Goal: Transaction & Acquisition: Purchase product/service

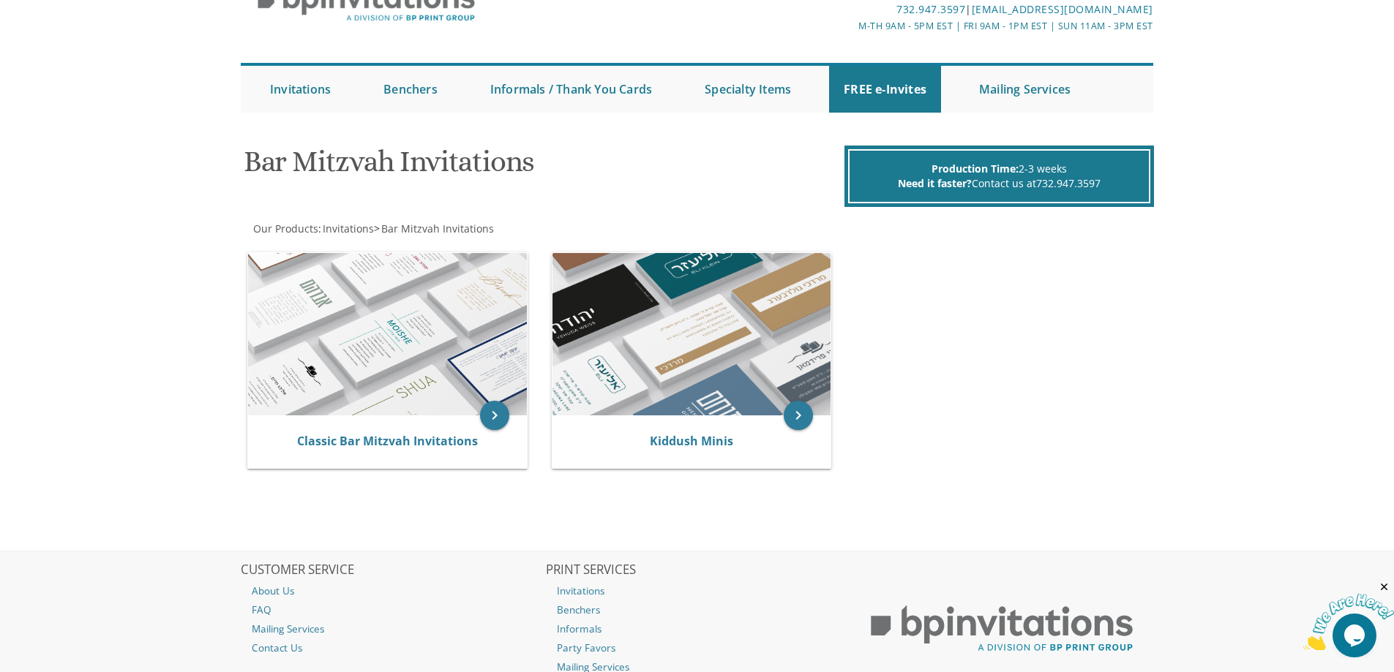
scroll to position [75, 0]
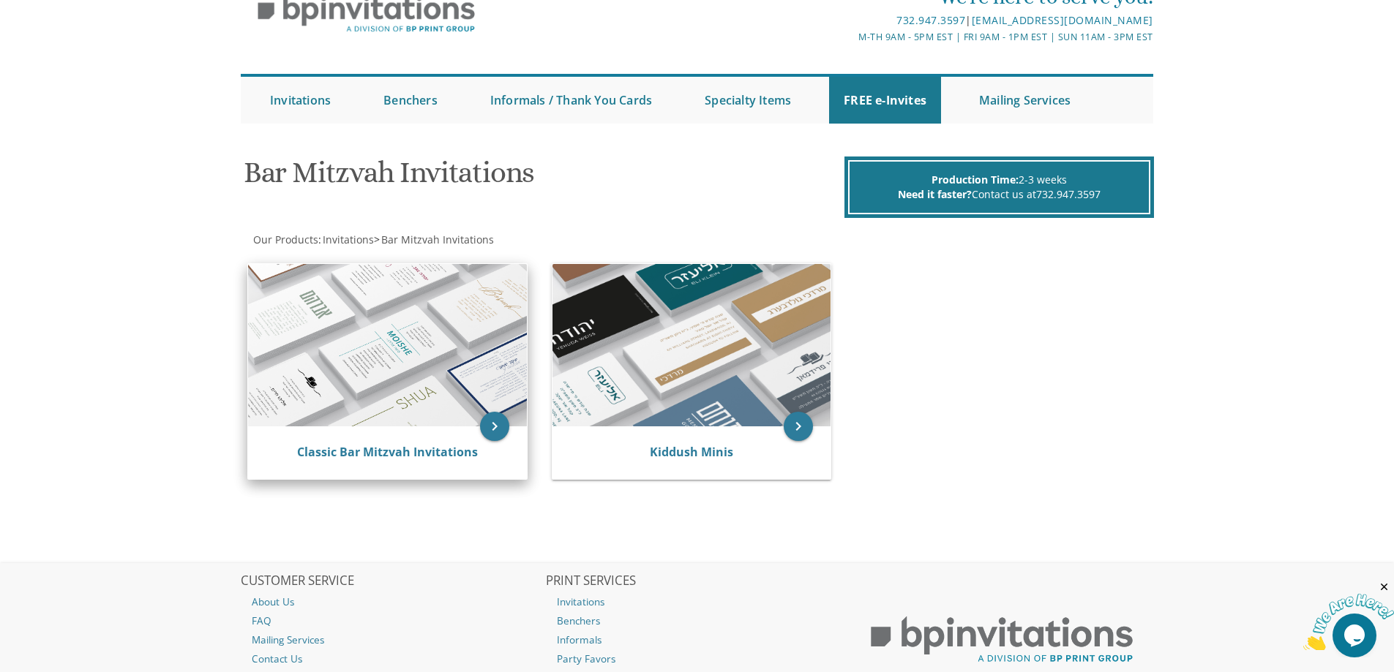
click at [366, 353] on img at bounding box center [387, 345] width 279 height 162
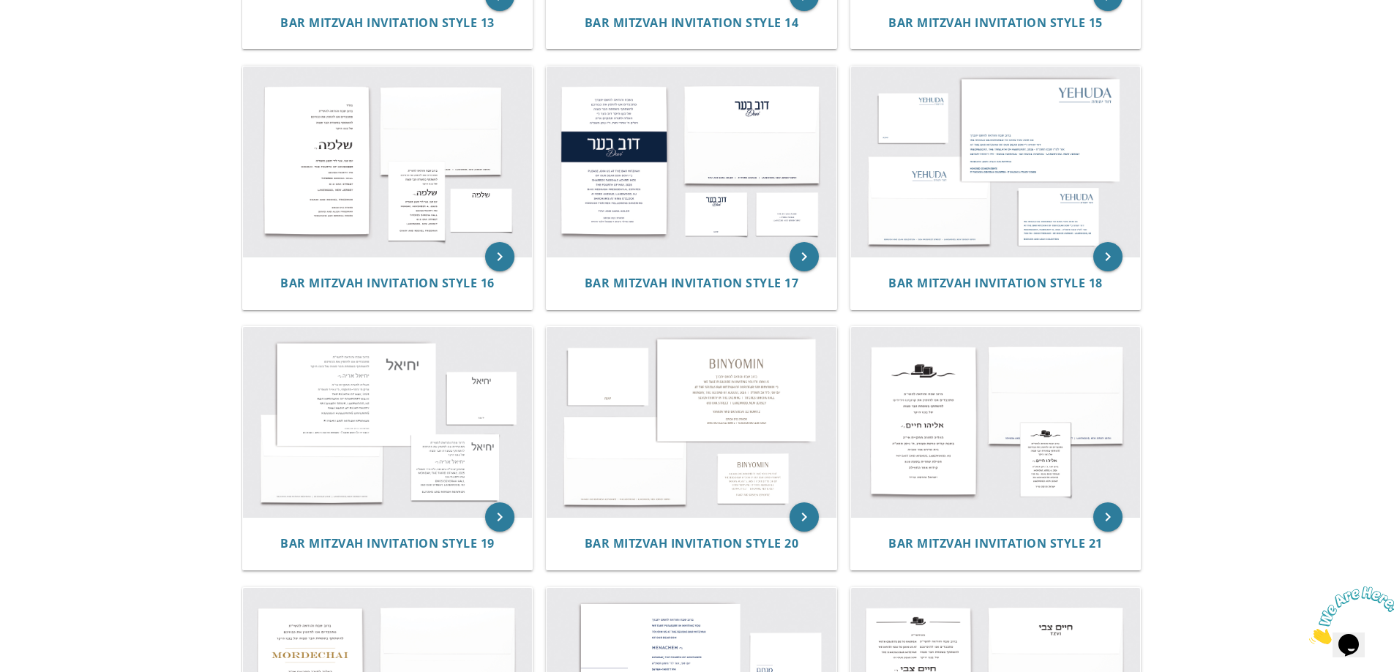
scroll to position [1607, 0]
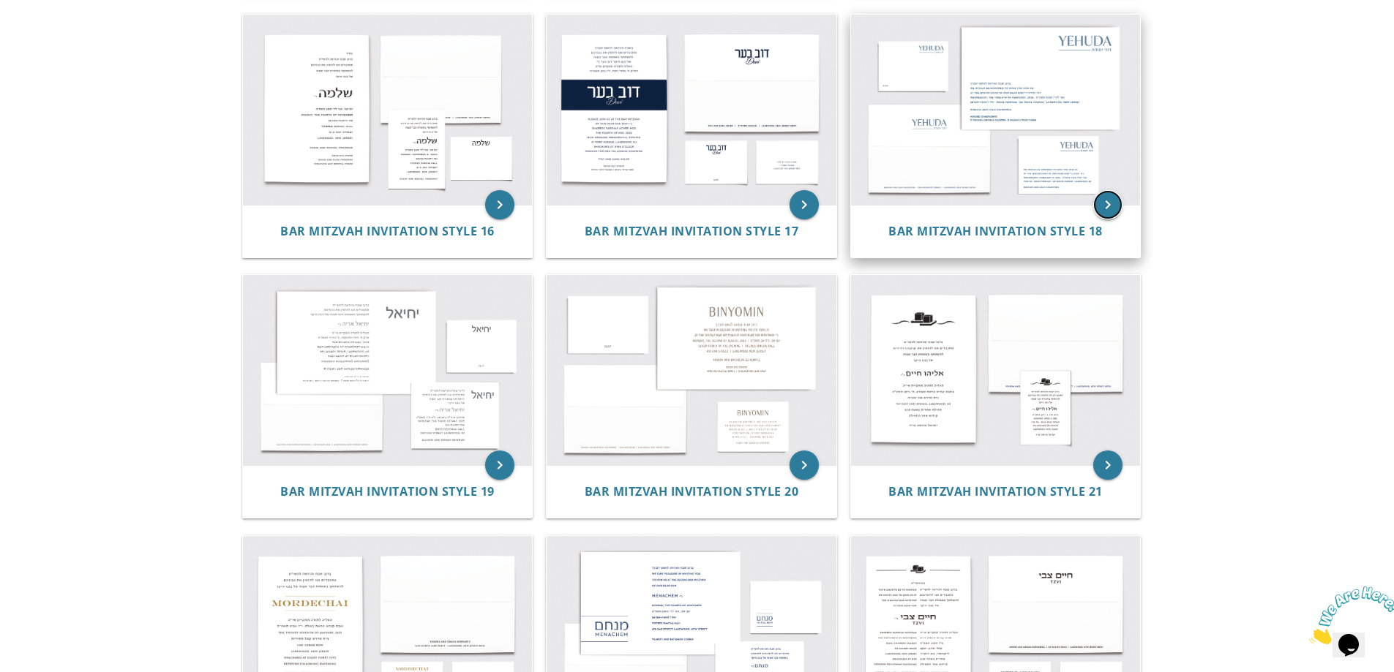
click at [1107, 206] on icon "keyboard_arrow_right" at bounding box center [1107, 204] width 29 height 29
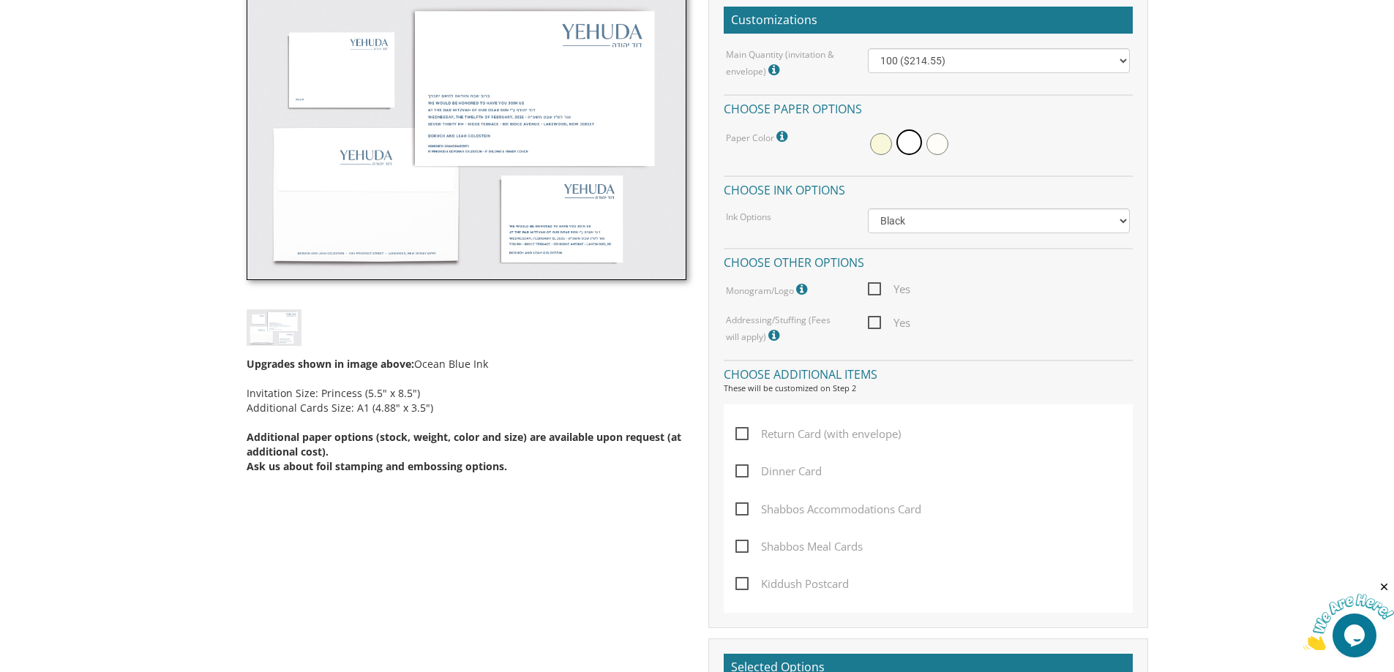
scroll to position [460, 0]
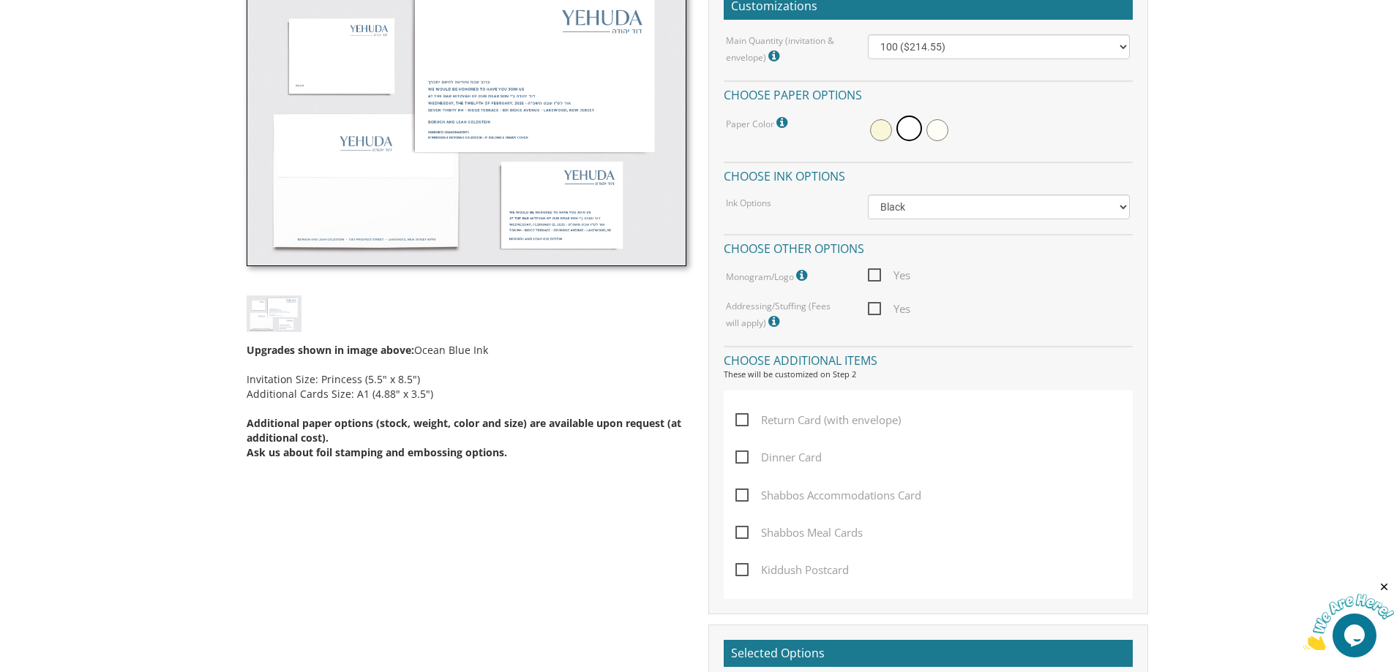
click at [585, 187] on img at bounding box center [467, 122] width 440 height 290
click at [552, 114] on img at bounding box center [467, 122] width 440 height 290
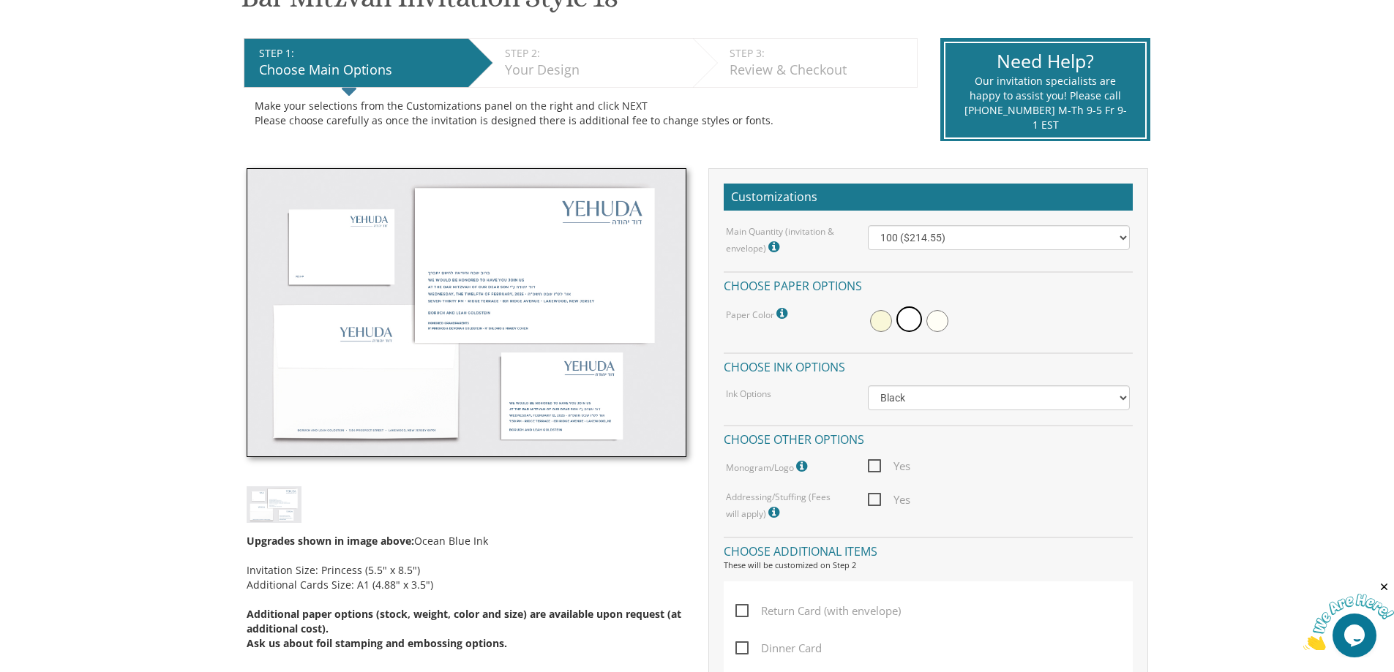
scroll to position [269, 0]
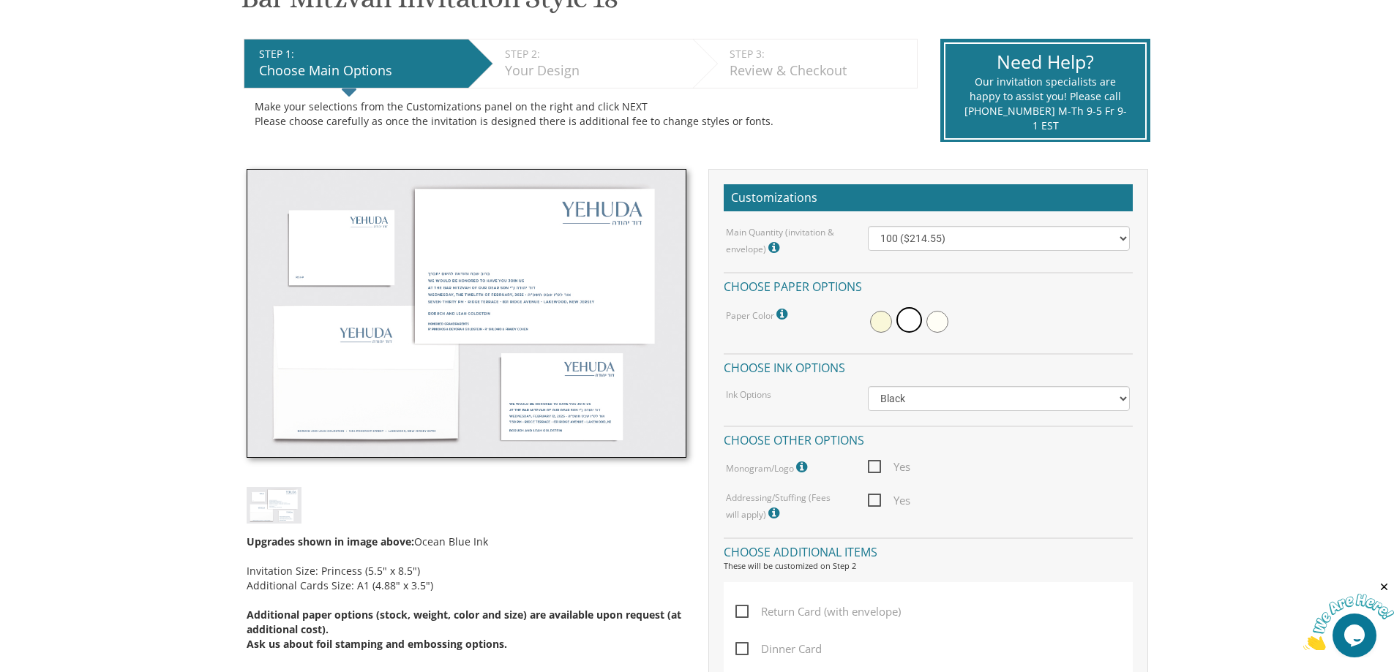
click at [535, 221] on img at bounding box center [467, 314] width 440 height 290
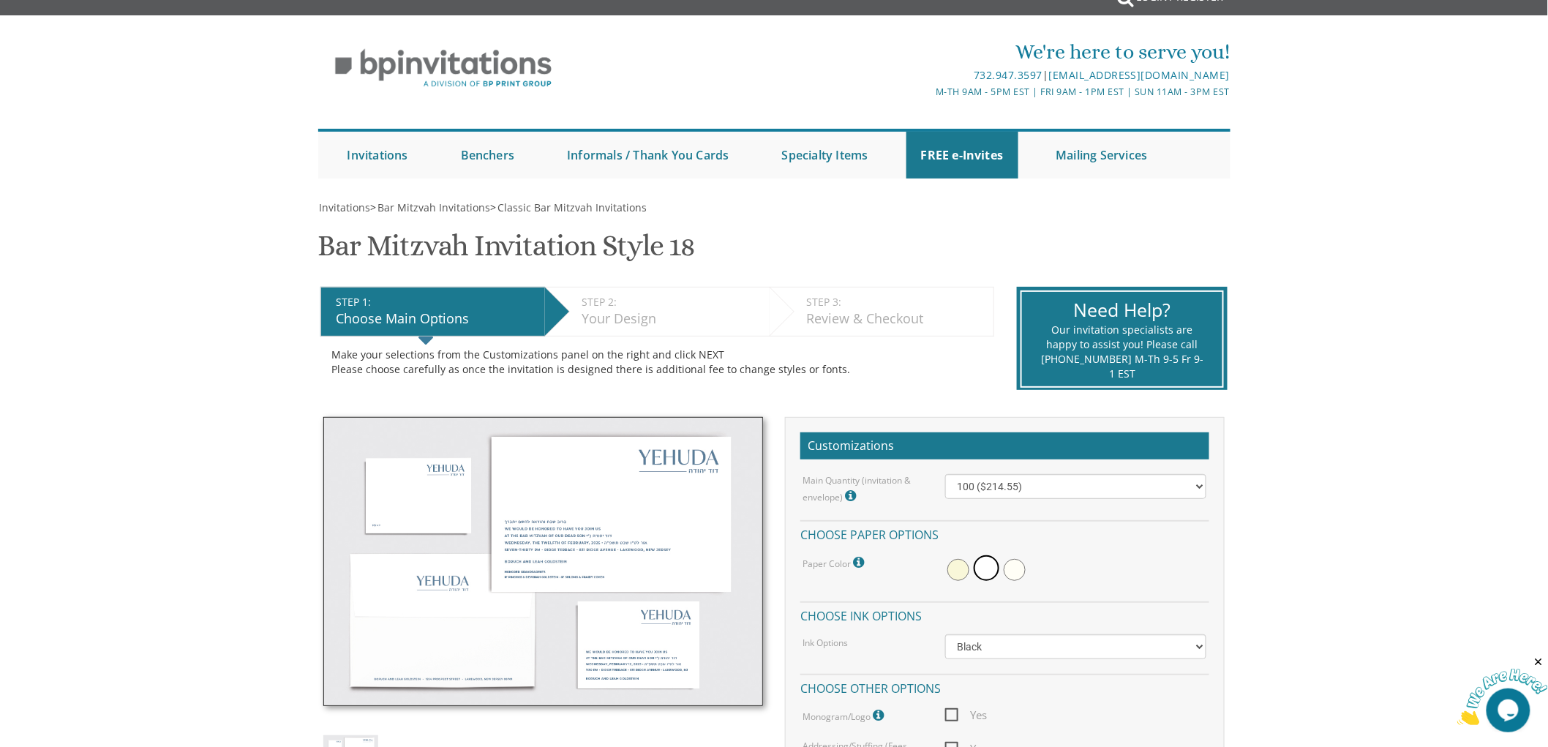
scroll to position [0, 0]
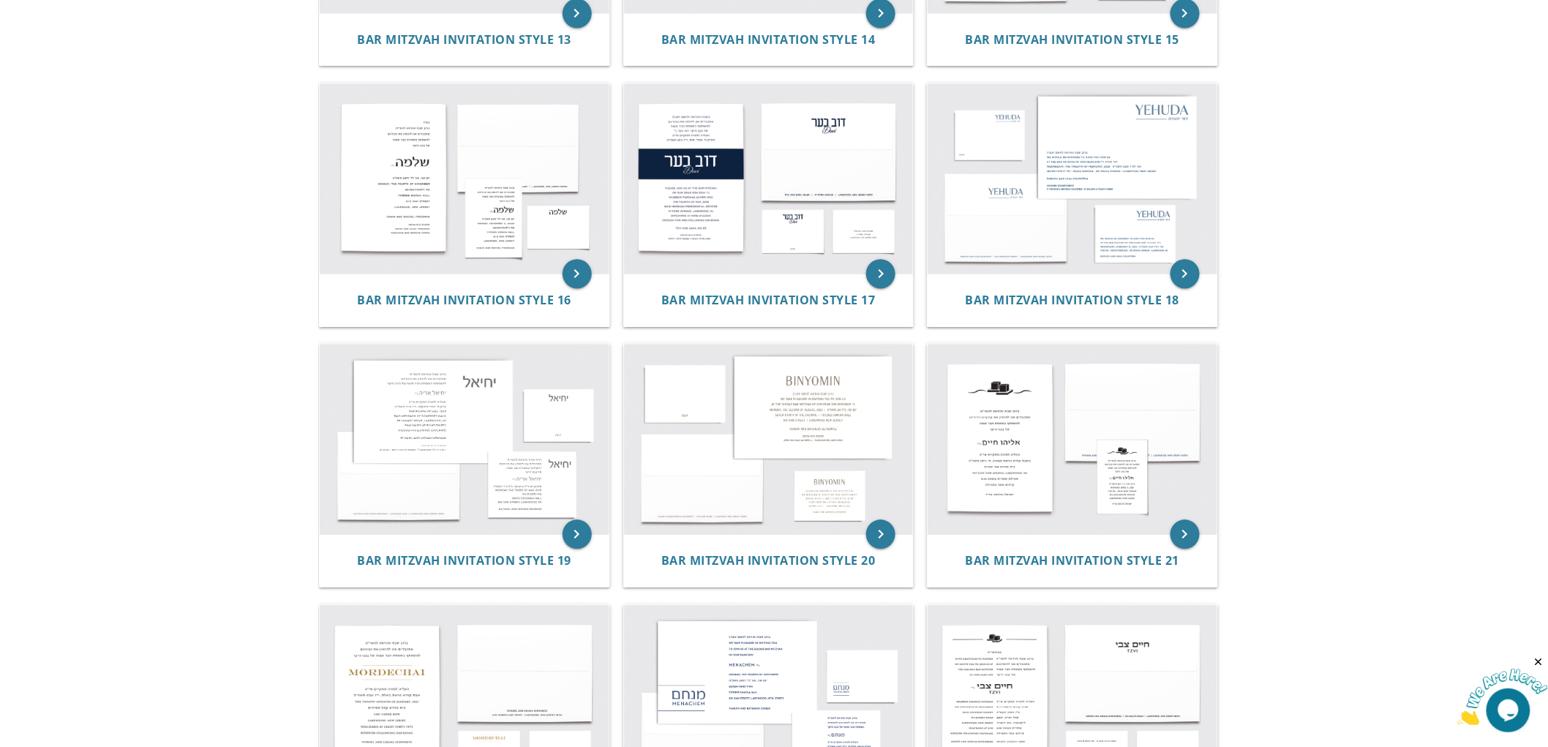
scroll to position [1540, 0]
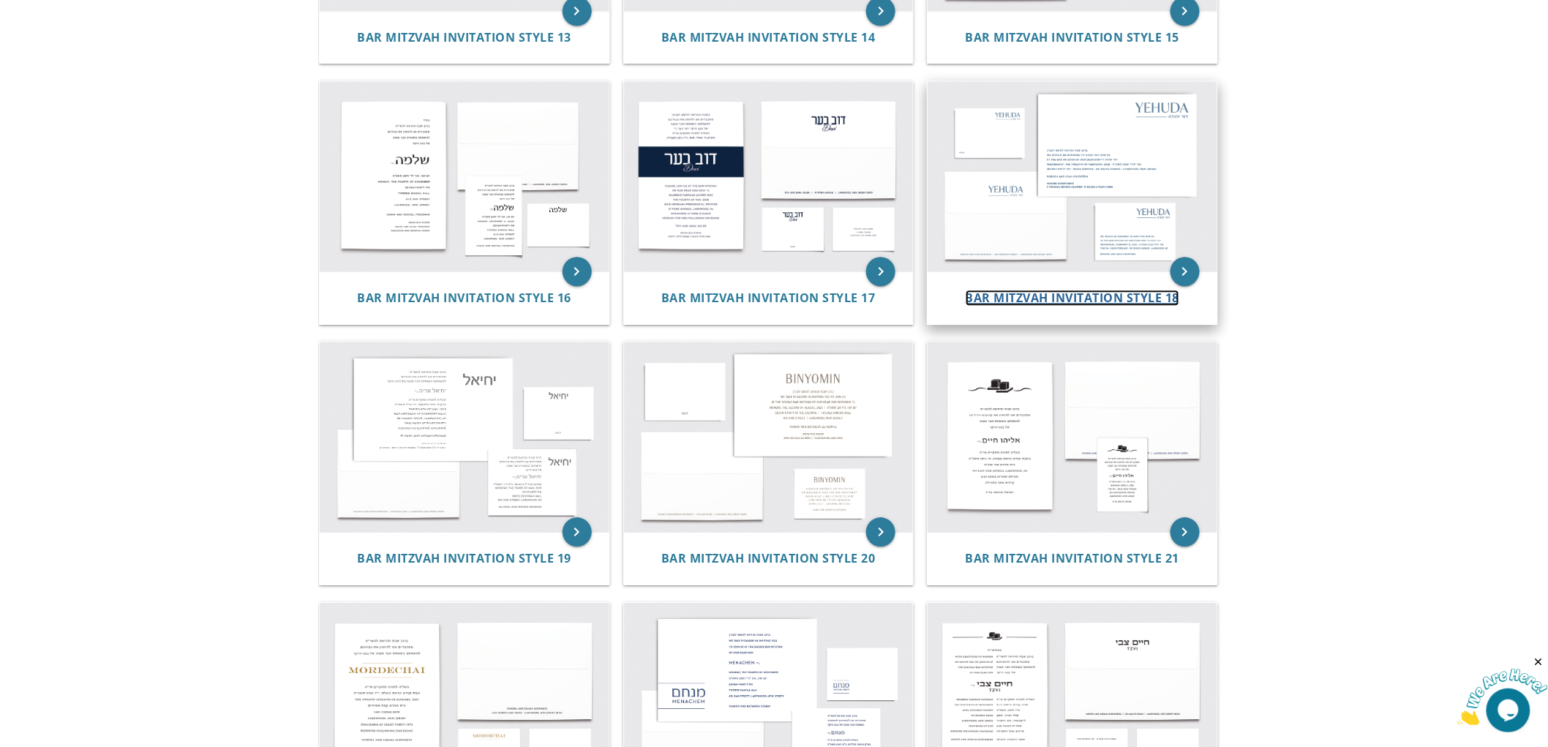
click at [1104, 293] on span "Bar Mitzvah Invitation Style 18" at bounding box center [1073, 298] width 214 height 16
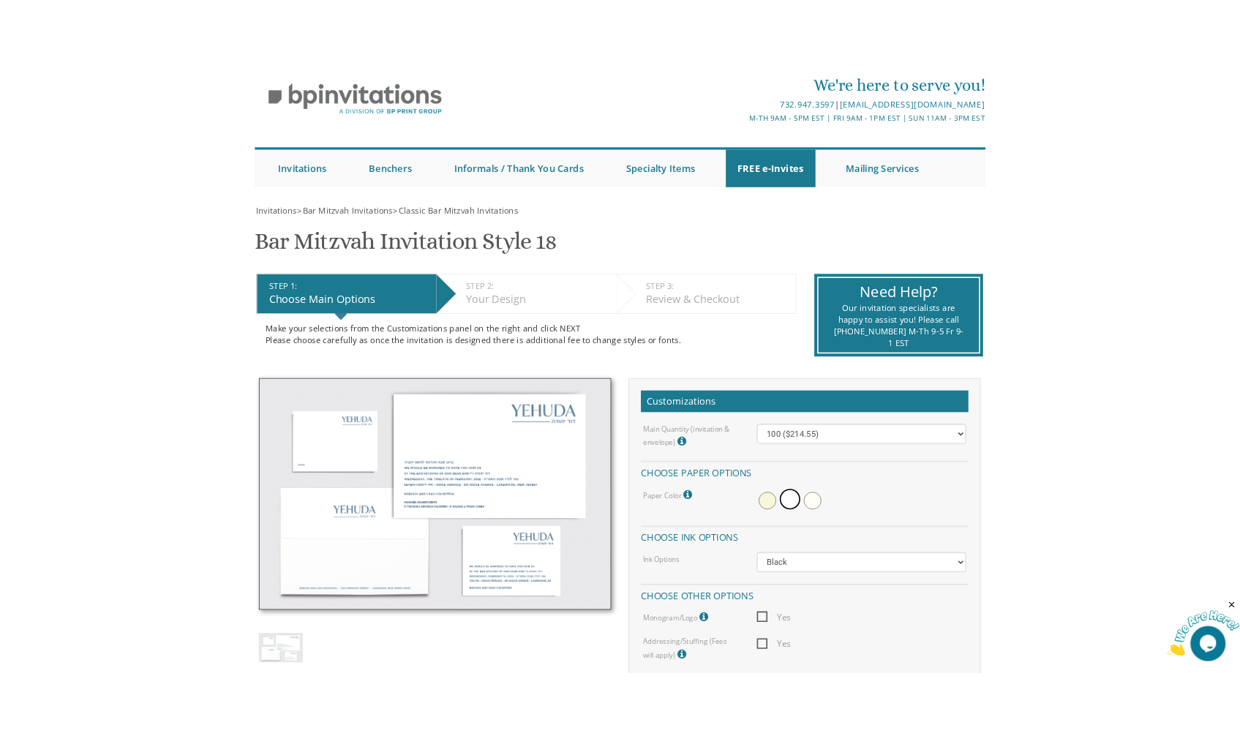
scroll to position [54, 0]
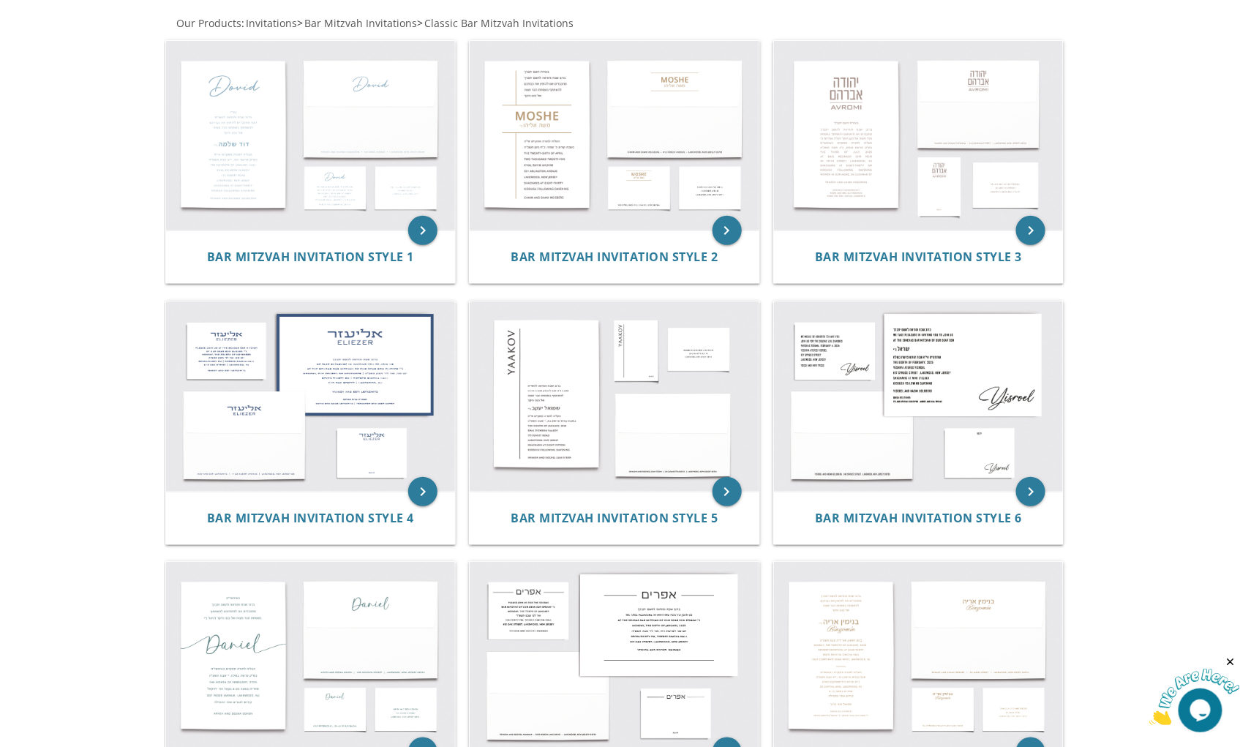
scroll to position [280, 0]
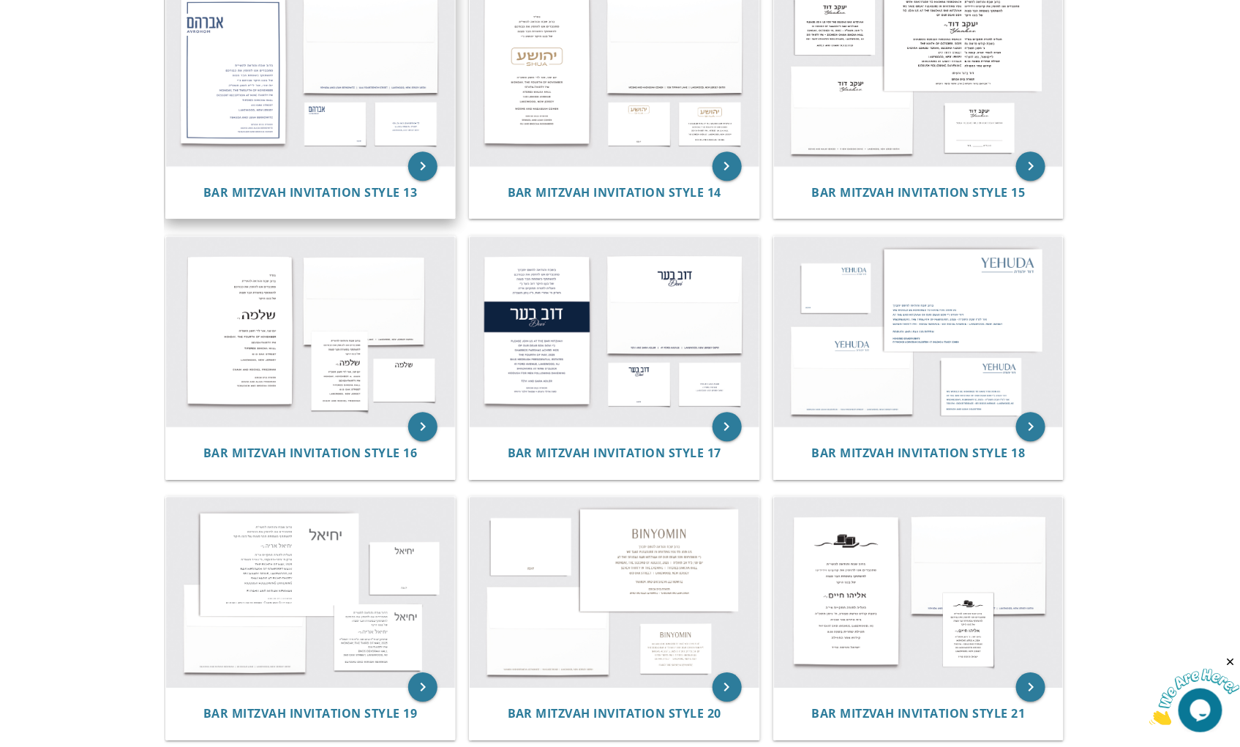
click at [228, 100] on img at bounding box center [311, 71] width 290 height 190
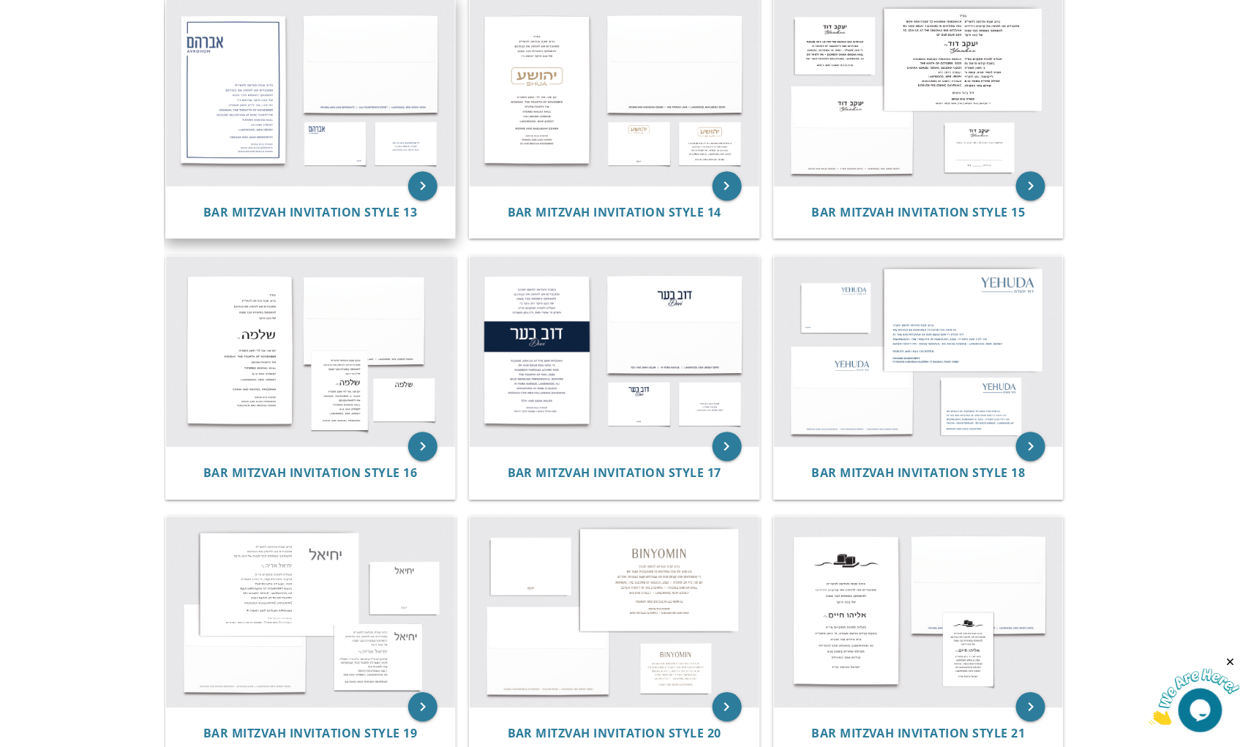
scroll to position [1366, 0]
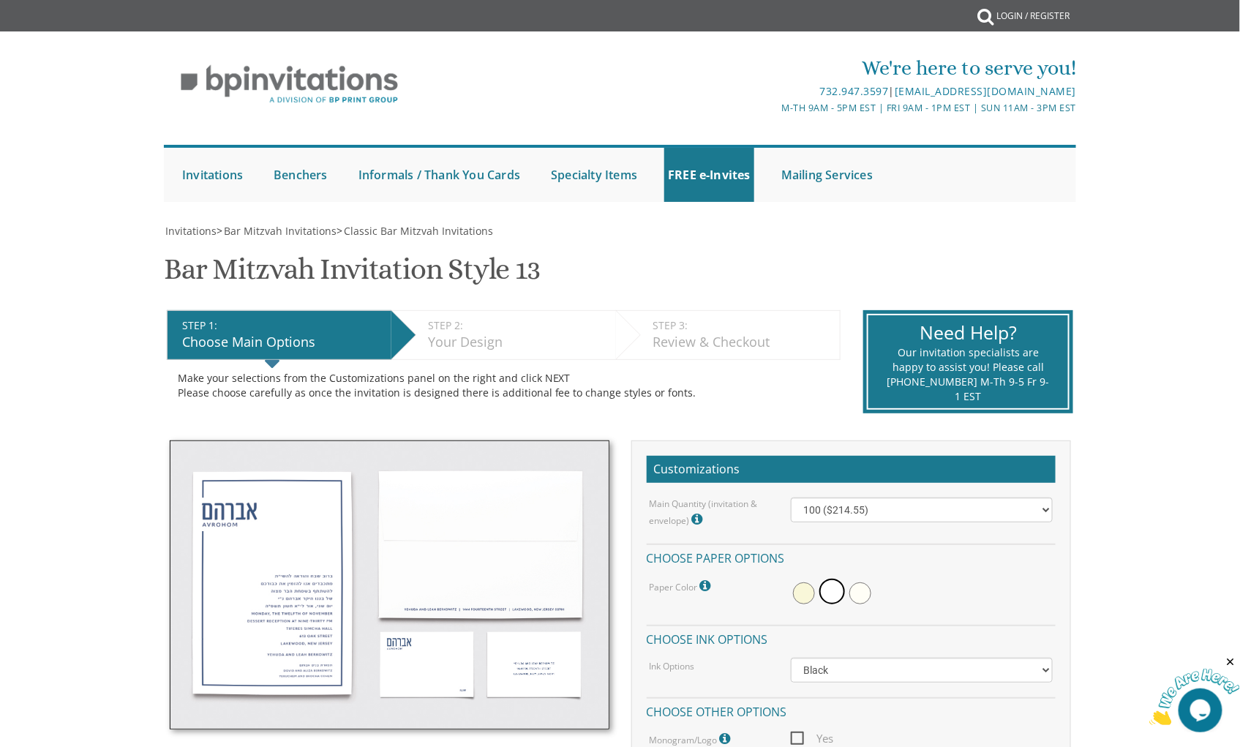
click at [287, 593] on img at bounding box center [390, 586] width 440 height 290
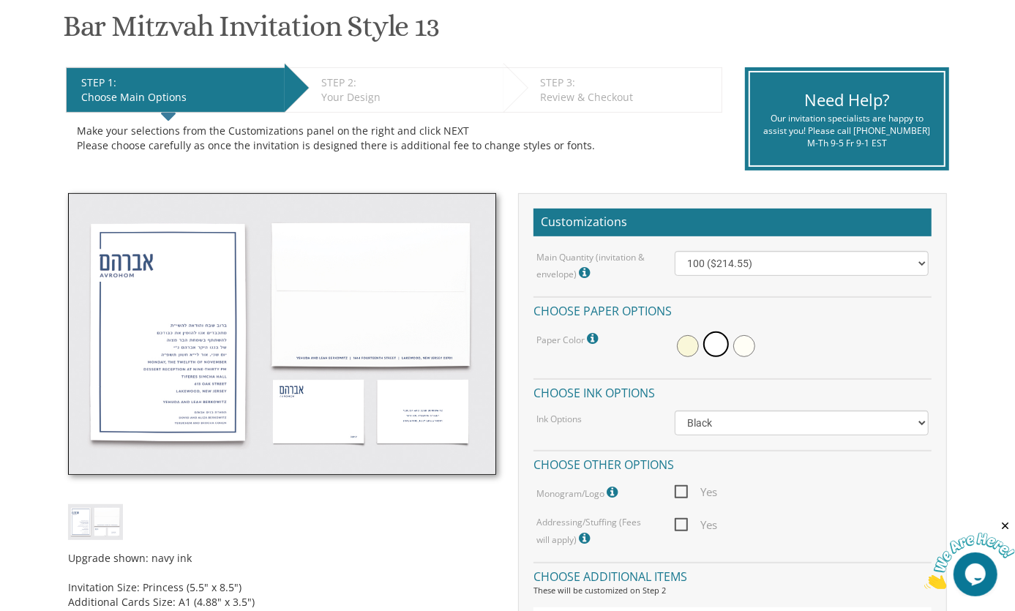
scroll to position [251, 0]
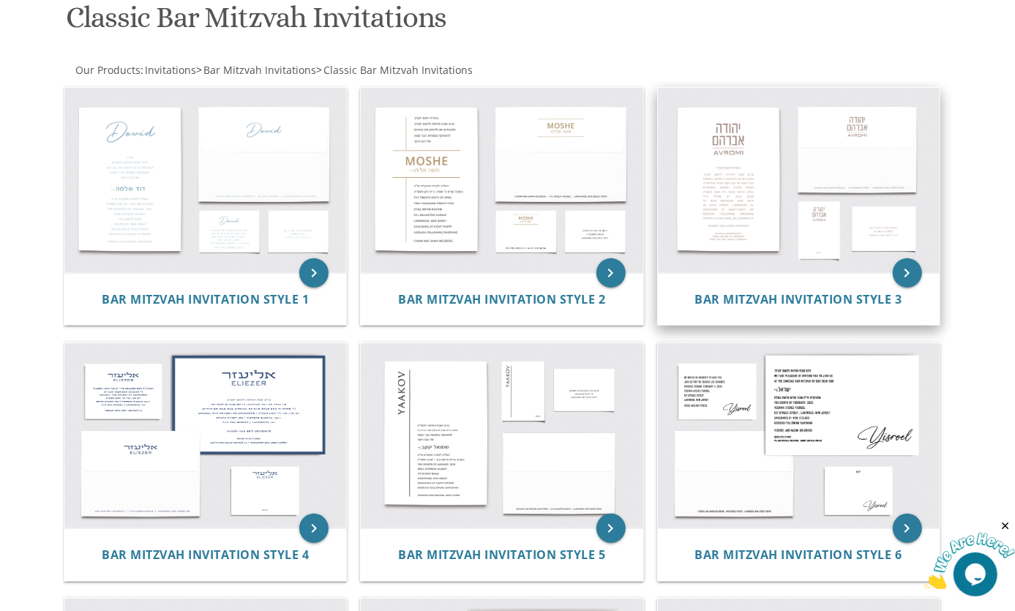
scroll to position [233, 0]
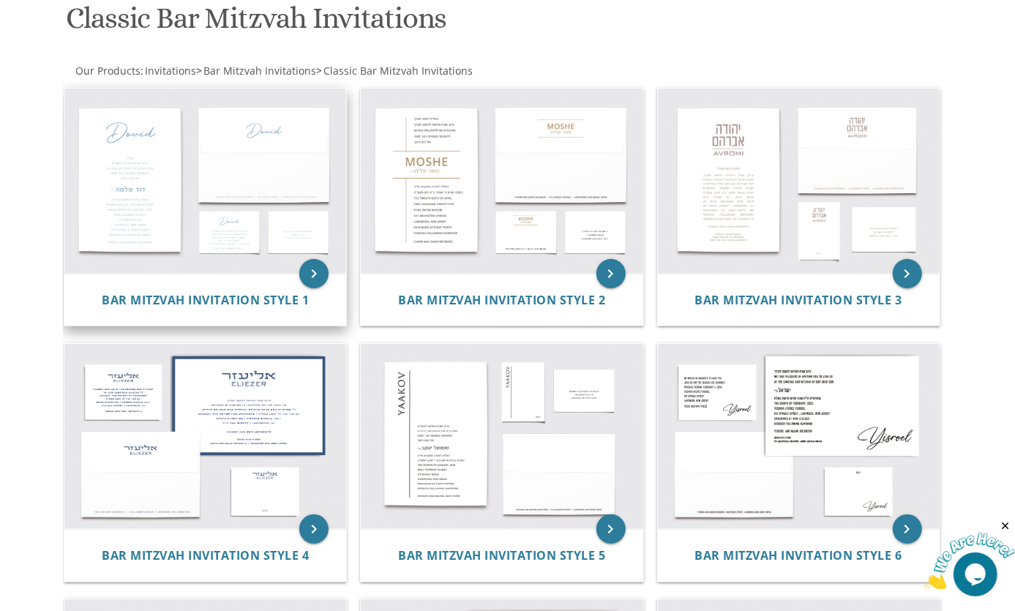
click at [186, 179] on img at bounding box center [205, 181] width 282 height 185
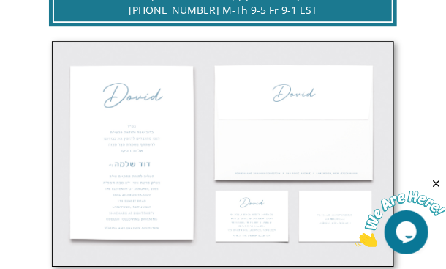
scroll to position [861, 0]
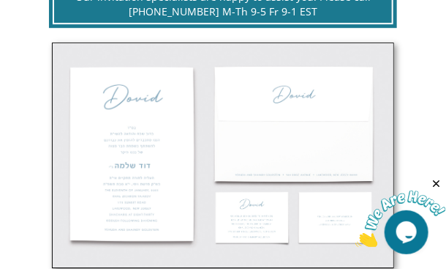
click at [436, 184] on icon "Close" at bounding box center [436, 182] width 13 height 13
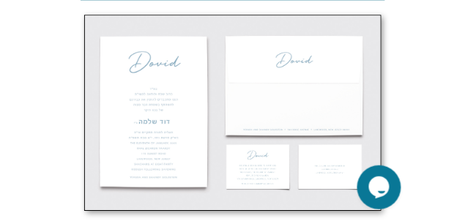
scroll to position [909, 0]
